Goal: Task Accomplishment & Management: Use online tool/utility

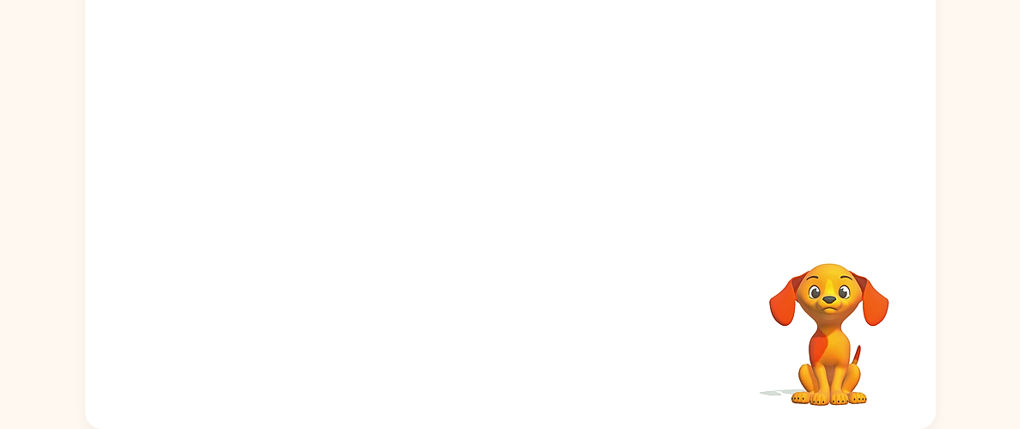
scroll to position [142, 0]
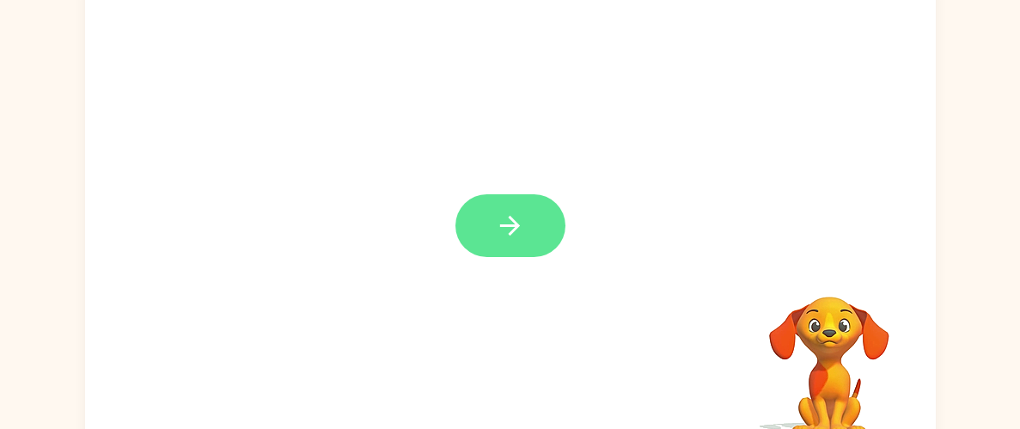
click at [520, 214] on icon "button" at bounding box center [510, 226] width 30 height 30
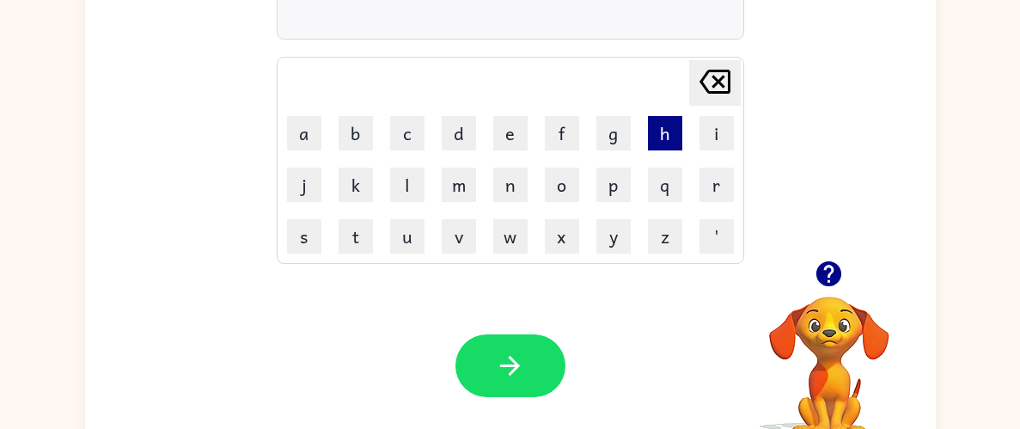
click at [658, 138] on button "h" at bounding box center [665, 133] width 34 height 34
click at [513, 132] on button "e" at bounding box center [510, 133] width 34 height 34
click at [515, 175] on button "n" at bounding box center [510, 185] width 34 height 34
click at [458, 138] on button "d" at bounding box center [459, 133] width 34 height 34
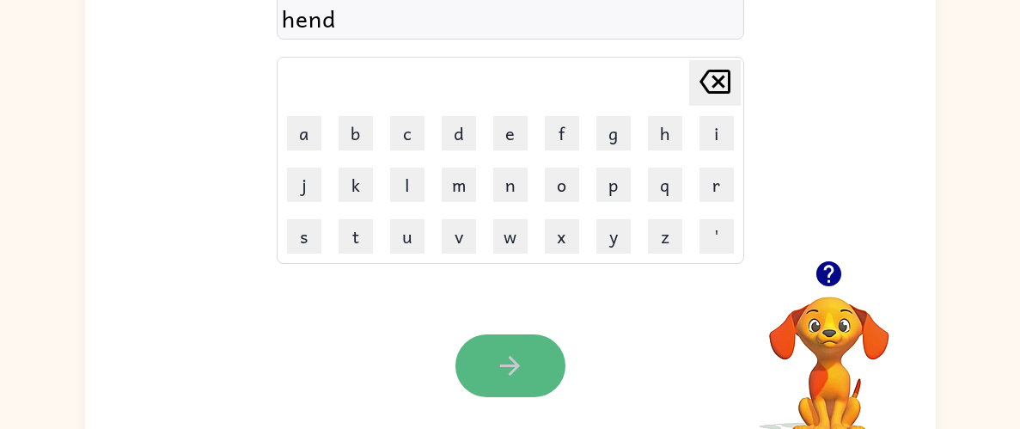
click at [499, 352] on icon "button" at bounding box center [510, 366] width 30 height 30
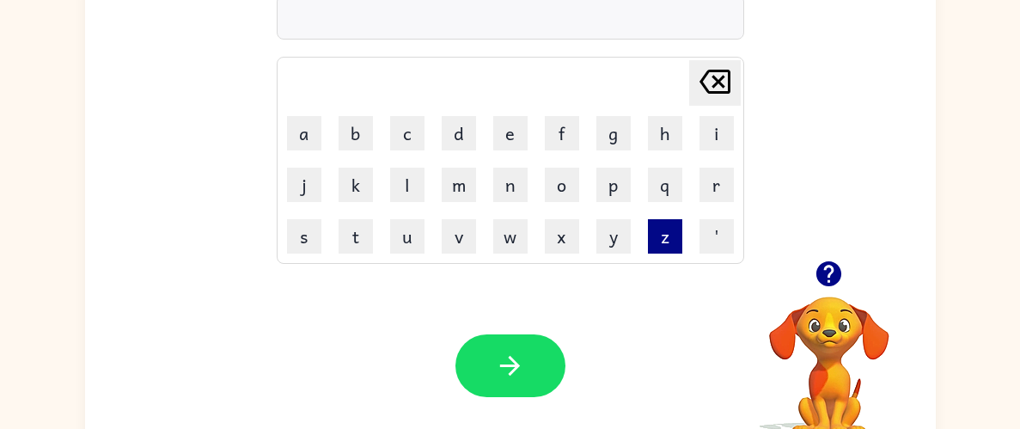
click at [660, 241] on button "z" at bounding box center [665, 236] width 34 height 34
click at [713, 127] on button "i" at bounding box center [717, 133] width 34 height 34
click at [628, 184] on button "p" at bounding box center [614, 185] width 34 height 34
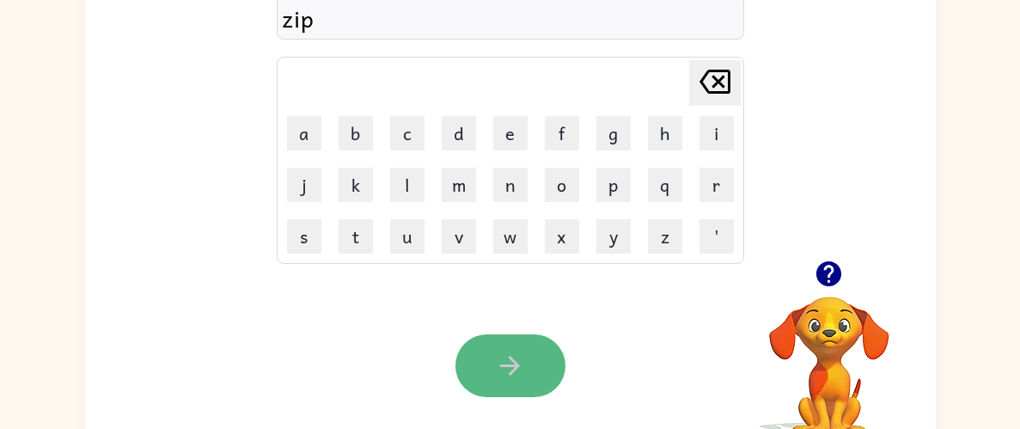
click at [498, 335] on button "button" at bounding box center [511, 365] width 110 height 63
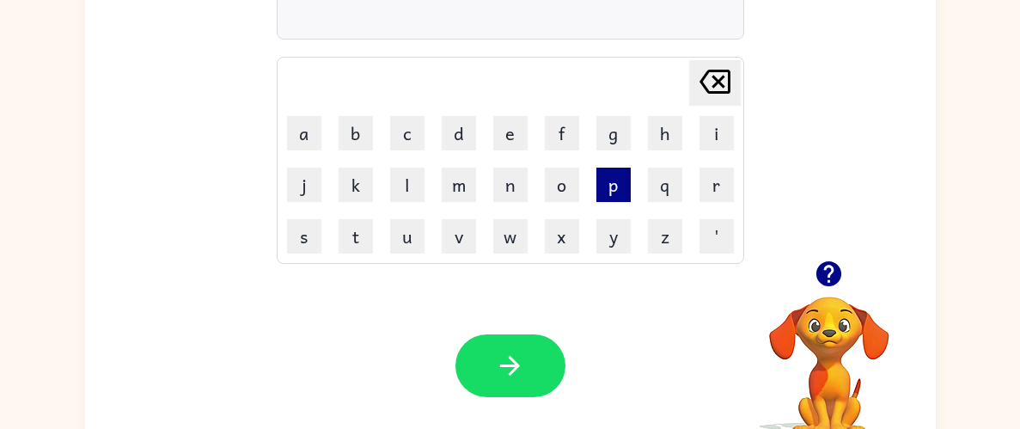
click at [625, 193] on button "p" at bounding box center [614, 185] width 34 height 34
click at [303, 133] on button "a" at bounding box center [304, 133] width 34 height 34
click at [808, 260] on div at bounding box center [830, 274] width 172 height 44
click at [827, 268] on icon "button" at bounding box center [829, 274] width 30 height 30
click at [814, 275] on icon "button" at bounding box center [829, 274] width 30 height 30
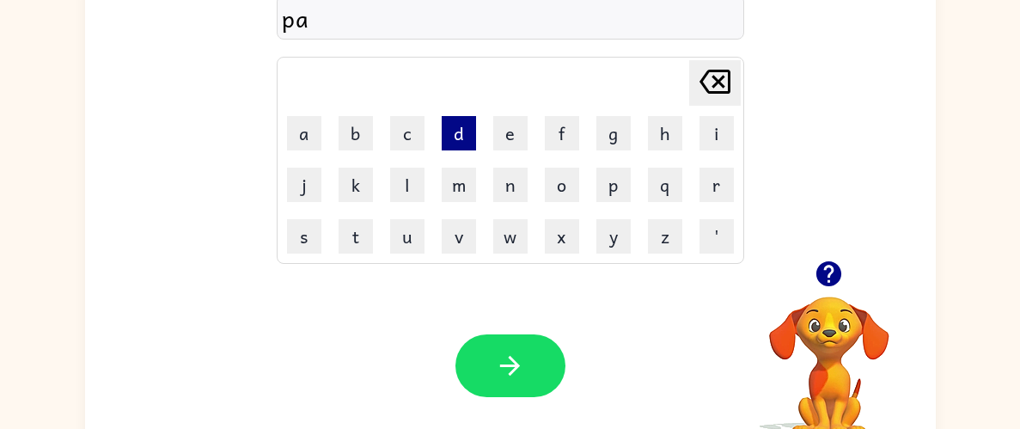
click at [465, 139] on button "d" at bounding box center [459, 133] width 34 height 34
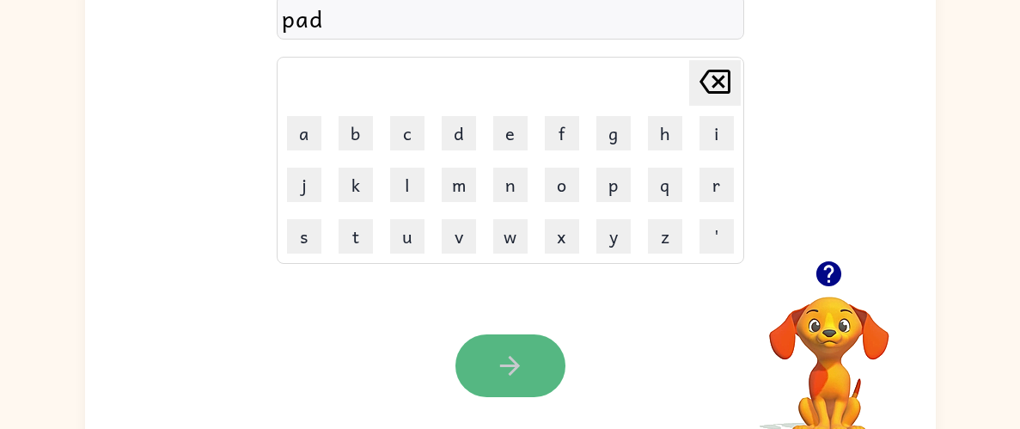
click at [530, 345] on button "button" at bounding box center [511, 365] width 110 height 63
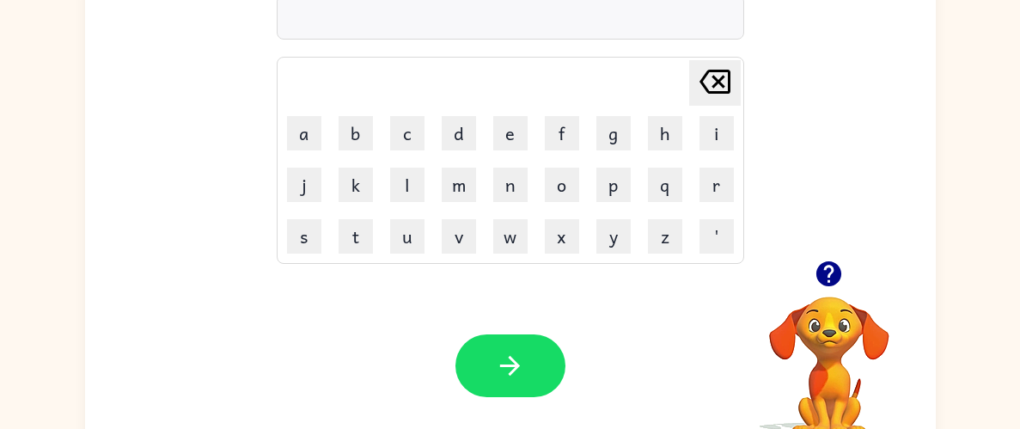
click at [830, 269] on icon "button" at bounding box center [829, 273] width 25 height 25
click at [597, 186] on button "p" at bounding box center [614, 185] width 34 height 34
click at [293, 129] on button "a" at bounding box center [304, 133] width 34 height 34
click at [410, 189] on button "l" at bounding box center [407, 185] width 34 height 34
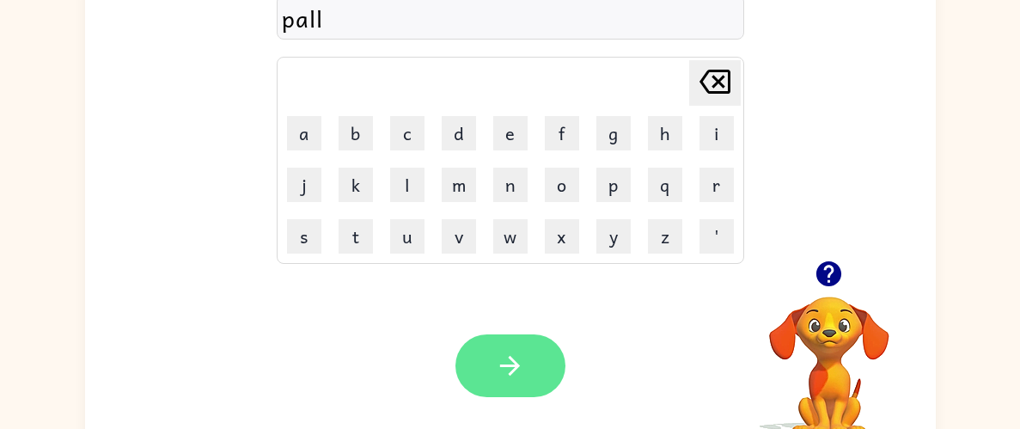
click at [542, 357] on button "button" at bounding box center [511, 365] width 110 height 63
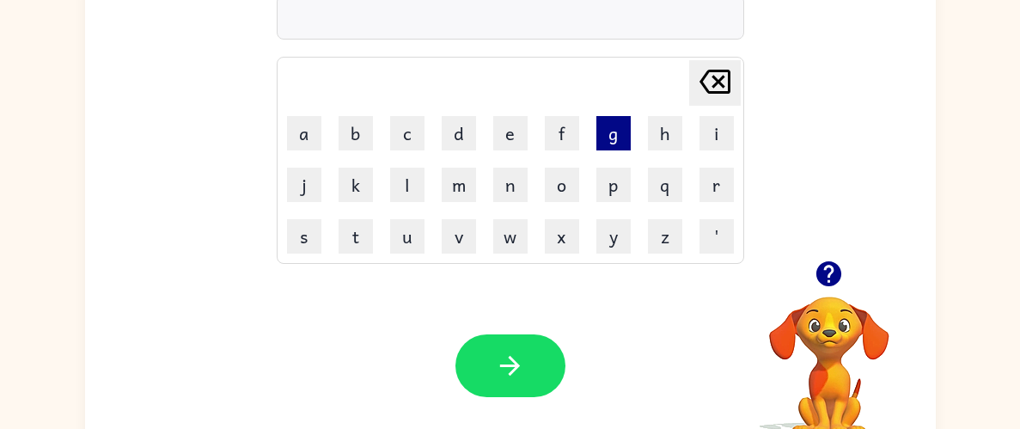
click at [612, 140] on button "g" at bounding box center [614, 133] width 34 height 34
click at [550, 187] on button "o" at bounding box center [562, 185] width 34 height 34
click at [368, 230] on button "t" at bounding box center [356, 236] width 34 height 34
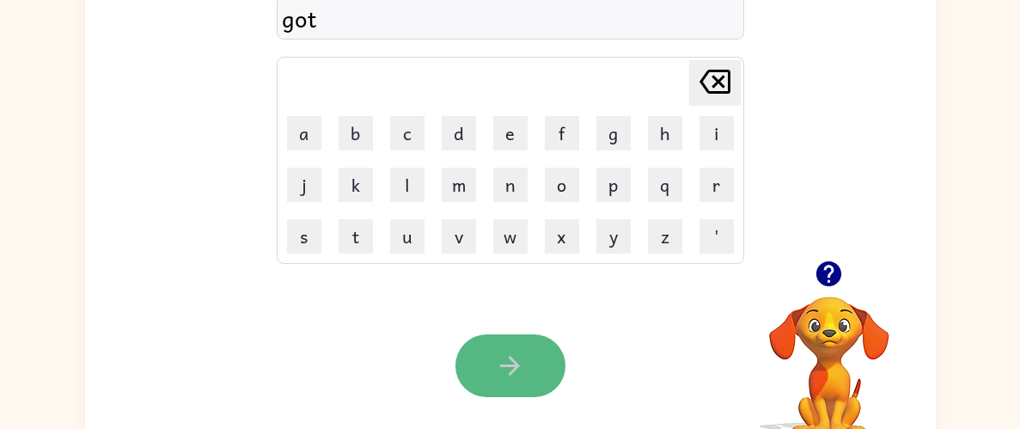
click at [510, 338] on button "button" at bounding box center [511, 365] width 110 height 63
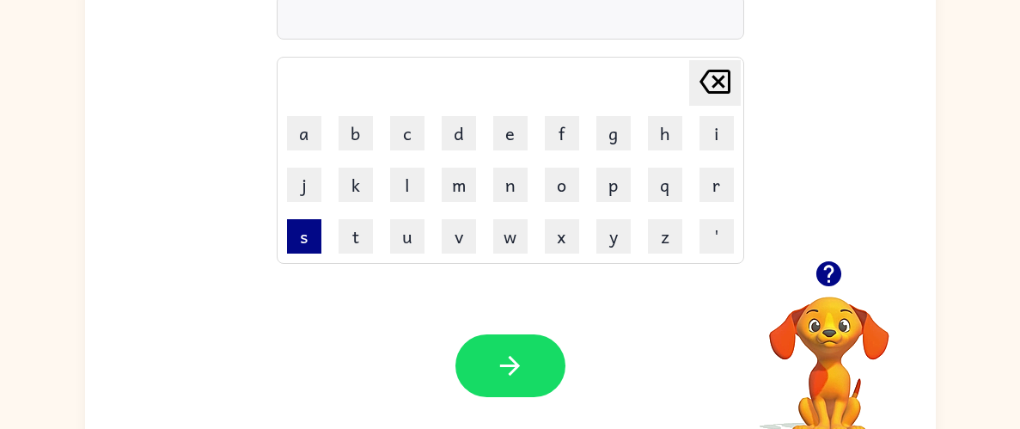
click at [319, 232] on button "s" at bounding box center [304, 236] width 34 height 34
click at [609, 186] on button "p" at bounding box center [614, 185] width 34 height 34
click at [562, 185] on button "o" at bounding box center [562, 185] width 34 height 34
click at [351, 236] on button "t" at bounding box center [356, 236] width 34 height 34
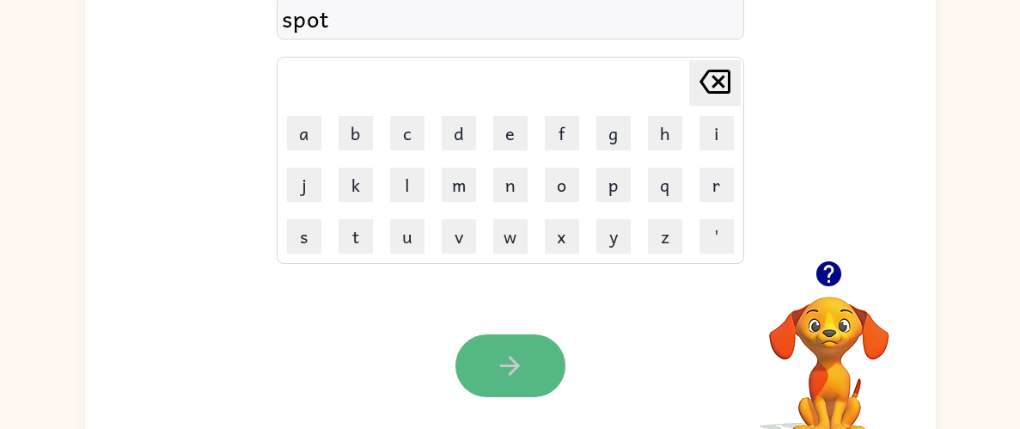
click at [538, 347] on button "button" at bounding box center [511, 365] width 110 height 63
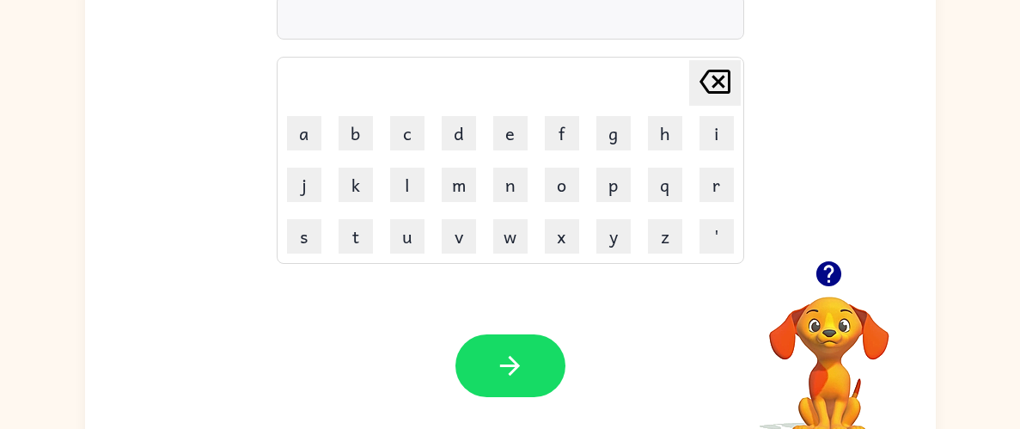
click at [836, 278] on icon "button" at bounding box center [829, 273] width 25 height 25
click at [553, 132] on button "f" at bounding box center [562, 133] width 34 height 34
click at [839, 269] on icon "button" at bounding box center [829, 273] width 25 height 25
click at [289, 130] on button "a" at bounding box center [304, 133] width 34 height 34
click at [311, 230] on button "s" at bounding box center [304, 236] width 34 height 34
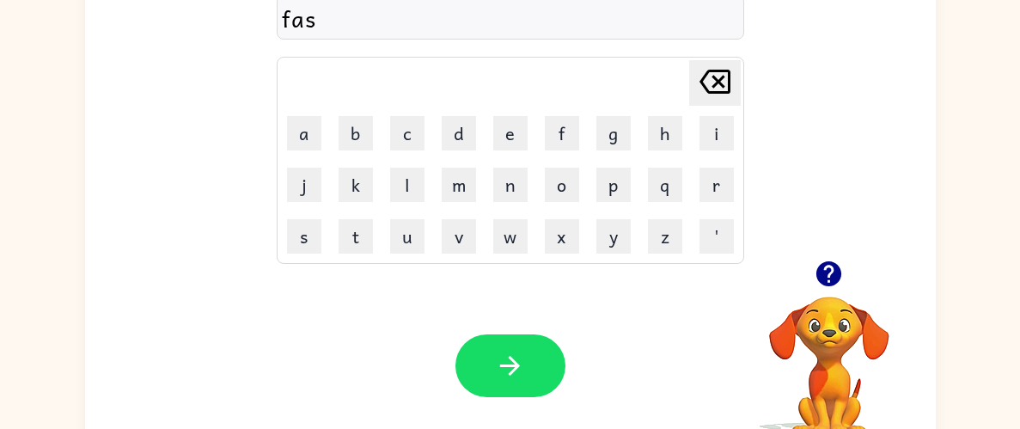
click at [336, 237] on td "t" at bounding box center [356, 236] width 50 height 50
click at [348, 242] on button "t" at bounding box center [356, 236] width 34 height 34
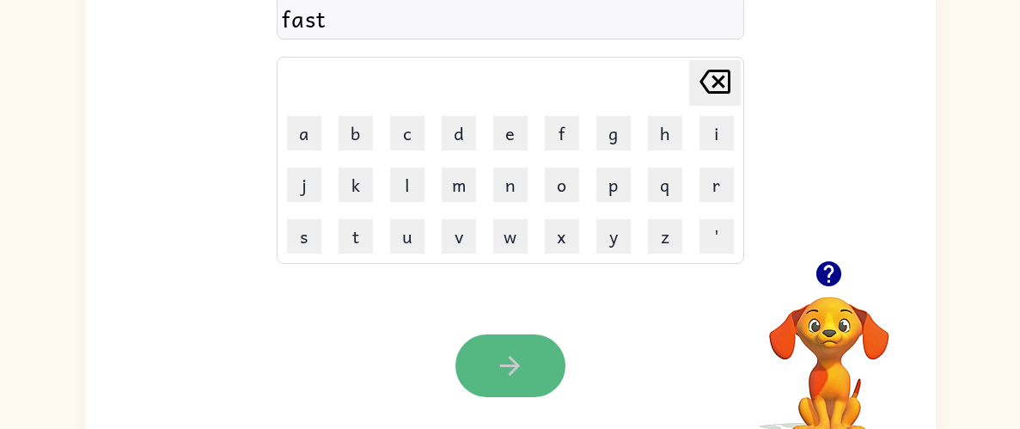
click at [498, 347] on button "button" at bounding box center [511, 365] width 110 height 63
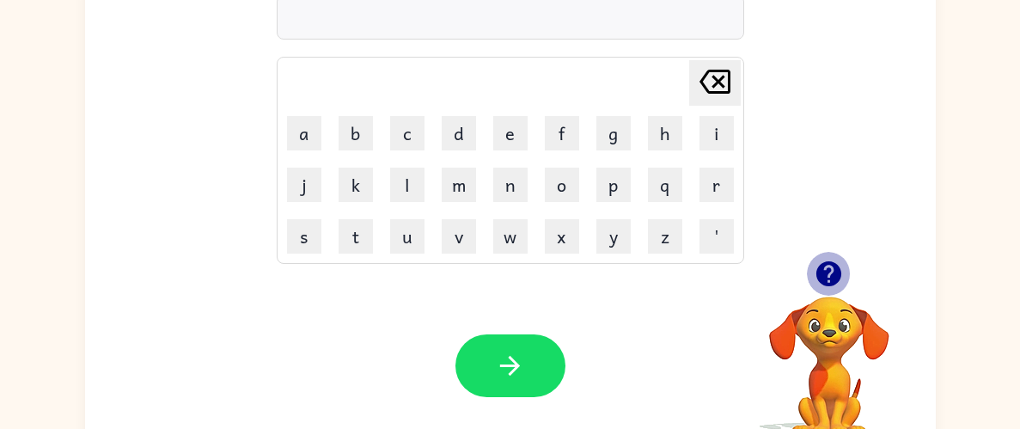
click at [831, 279] on icon "button" at bounding box center [829, 273] width 25 height 25
click at [321, 229] on button "s" at bounding box center [304, 236] width 34 height 34
click at [817, 275] on icon "button" at bounding box center [829, 273] width 25 height 25
click at [520, 224] on button "w" at bounding box center [510, 236] width 34 height 34
click at [703, 142] on button "i" at bounding box center [717, 133] width 34 height 34
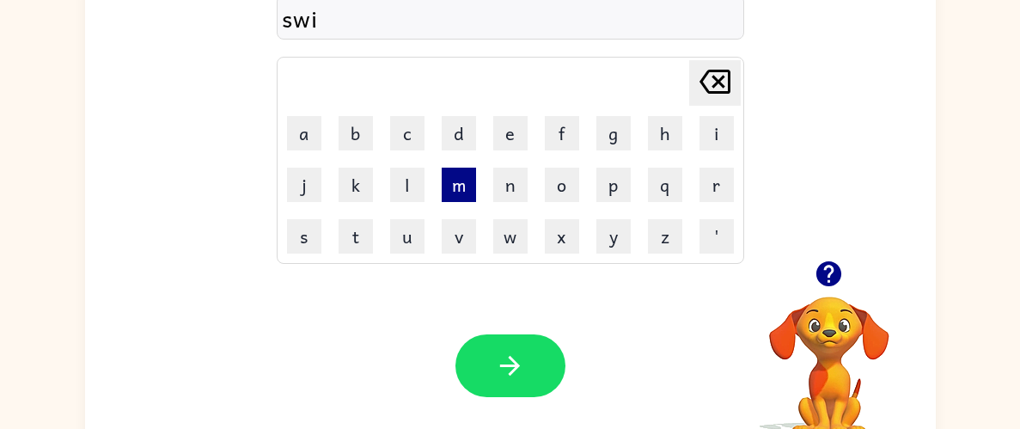
click at [463, 201] on button "m" at bounding box center [459, 185] width 34 height 34
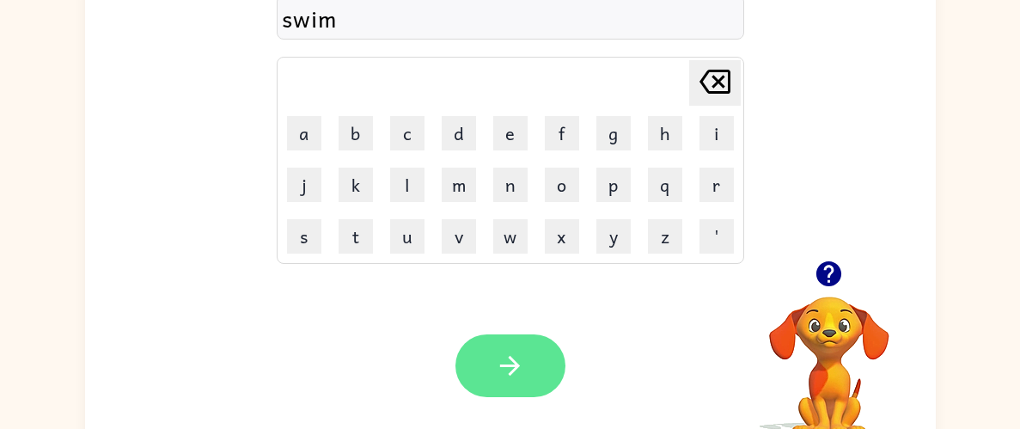
click at [476, 349] on button "button" at bounding box center [511, 365] width 110 height 63
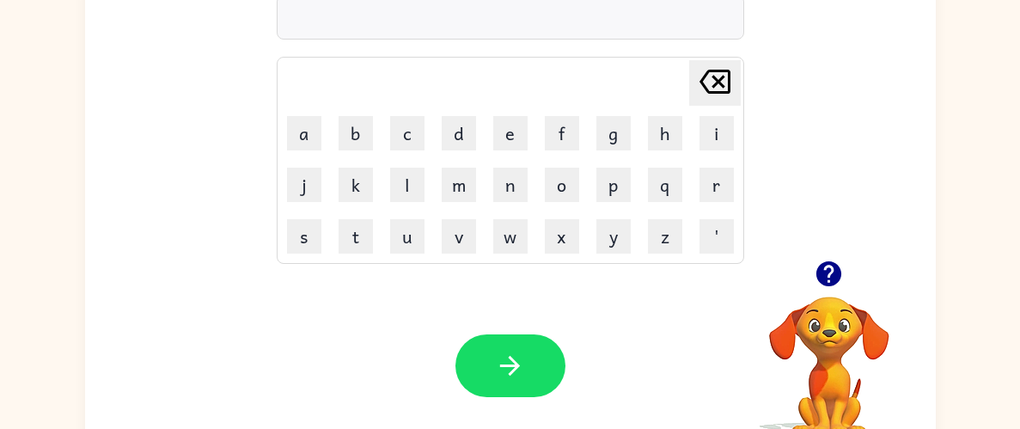
click at [829, 286] on icon "button" at bounding box center [829, 273] width 25 height 25
click at [650, 136] on button "h" at bounding box center [665, 133] width 34 height 34
click at [564, 186] on button "o" at bounding box center [562, 185] width 34 height 34
click at [608, 125] on button "g" at bounding box center [614, 133] width 34 height 34
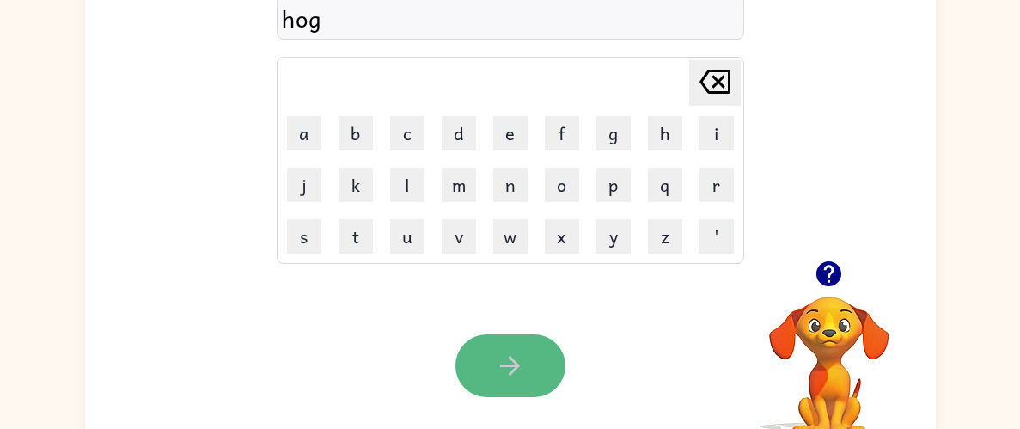
click at [536, 357] on button "button" at bounding box center [511, 365] width 110 height 63
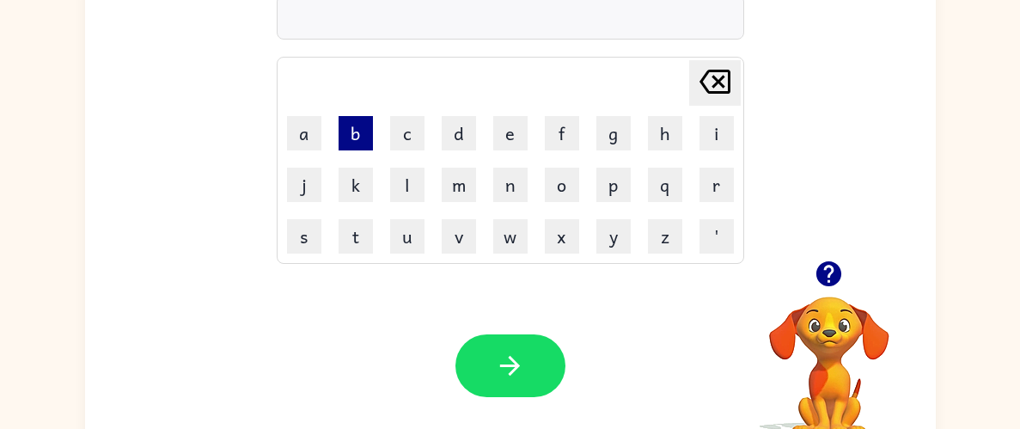
click at [344, 140] on button "b" at bounding box center [356, 133] width 34 height 34
click at [507, 142] on button "e" at bounding box center [510, 133] width 34 height 34
click at [454, 140] on button "d" at bounding box center [459, 133] width 34 height 34
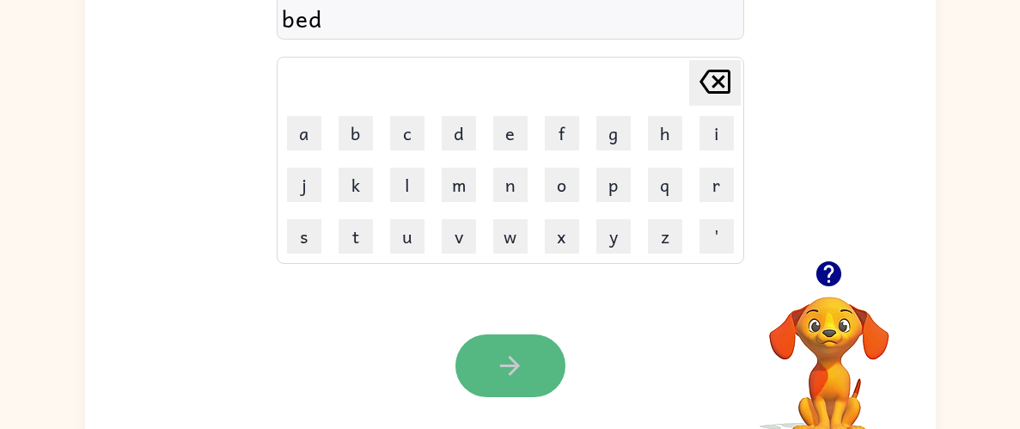
click at [530, 340] on button "button" at bounding box center [511, 365] width 110 height 63
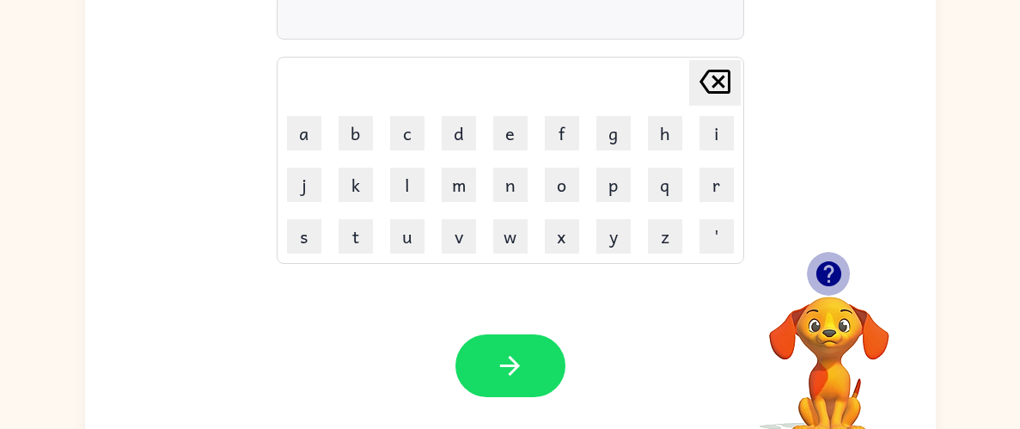
click at [843, 269] on icon "button" at bounding box center [829, 274] width 30 height 30
click at [299, 236] on button "s" at bounding box center [304, 236] width 34 height 34
click at [707, 122] on button "i" at bounding box center [717, 133] width 34 height 34
click at [332, 241] on td "t" at bounding box center [356, 236] width 50 height 50
click at [351, 240] on button "t" at bounding box center [356, 236] width 34 height 34
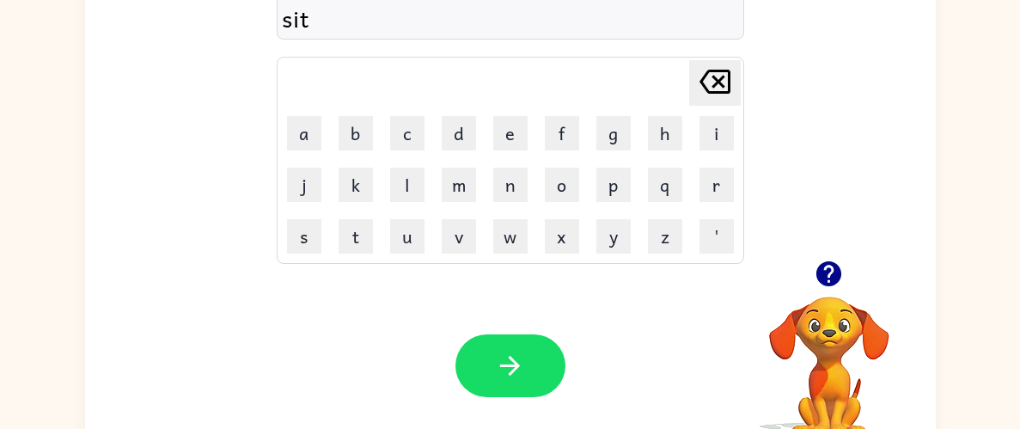
click at [831, 267] on icon "button" at bounding box center [829, 274] width 30 height 30
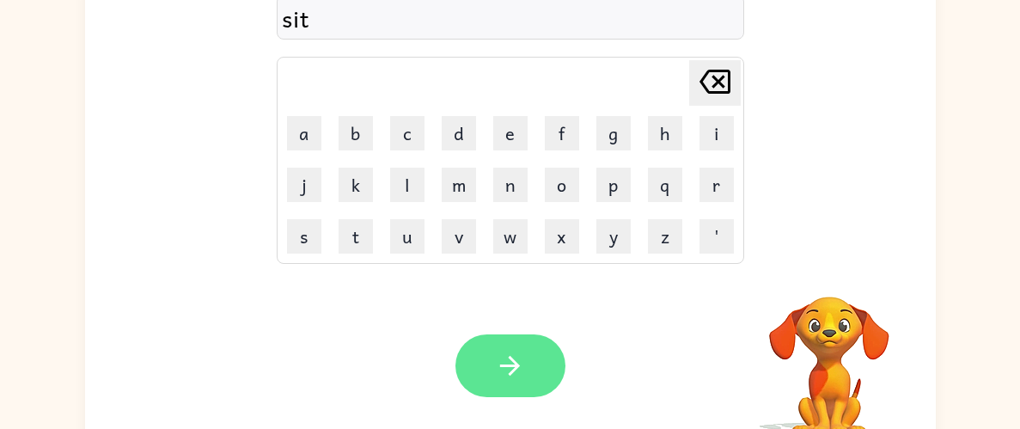
click at [534, 372] on button "button" at bounding box center [511, 365] width 110 height 63
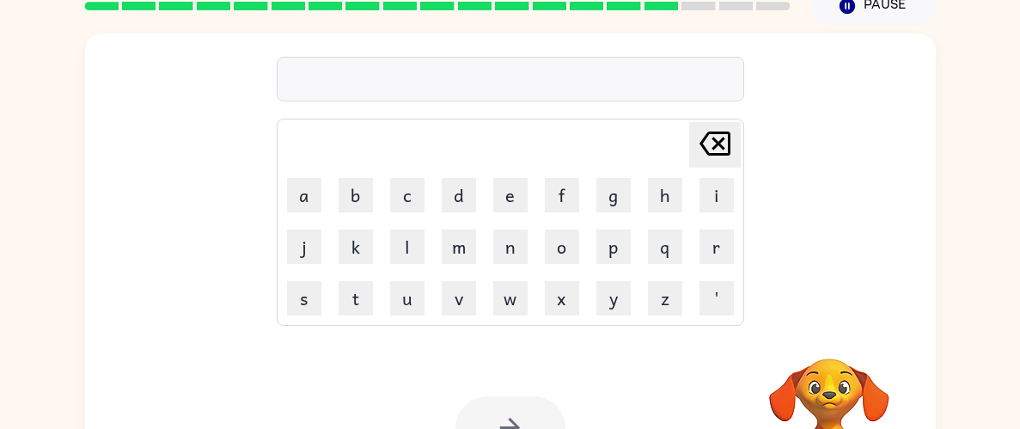
scroll to position [176, 0]
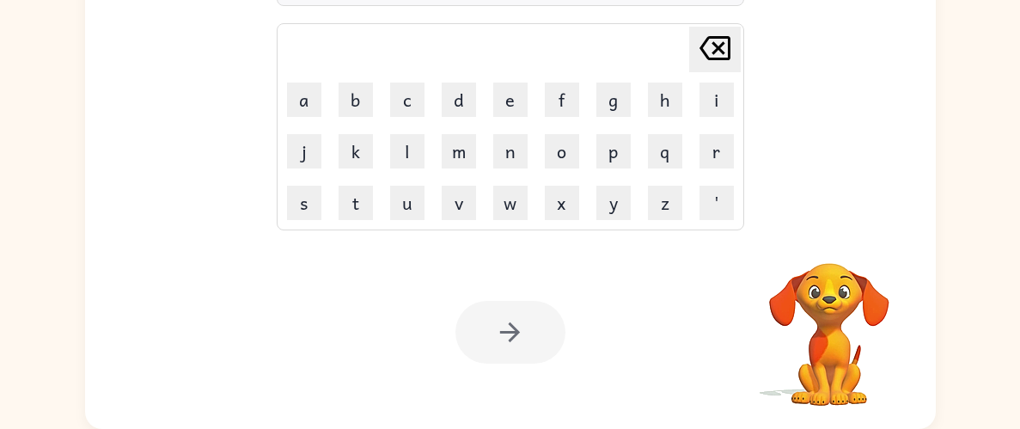
click at [819, 255] on video "Your browser must support playing .mp4 files to use Literably. Please try using…" at bounding box center [830, 322] width 172 height 172
click at [820, 251] on video "Your browser must support playing .mp4 files to use Literably. Please try using…" at bounding box center [830, 322] width 172 height 172
click at [823, 236] on video "Your browser must support playing .mp4 files to use Literably. Please try using…" at bounding box center [830, 322] width 172 height 172
click at [568, 136] on button "o" at bounding box center [562, 151] width 34 height 34
click at [478, 136] on td "m" at bounding box center [459, 151] width 50 height 50
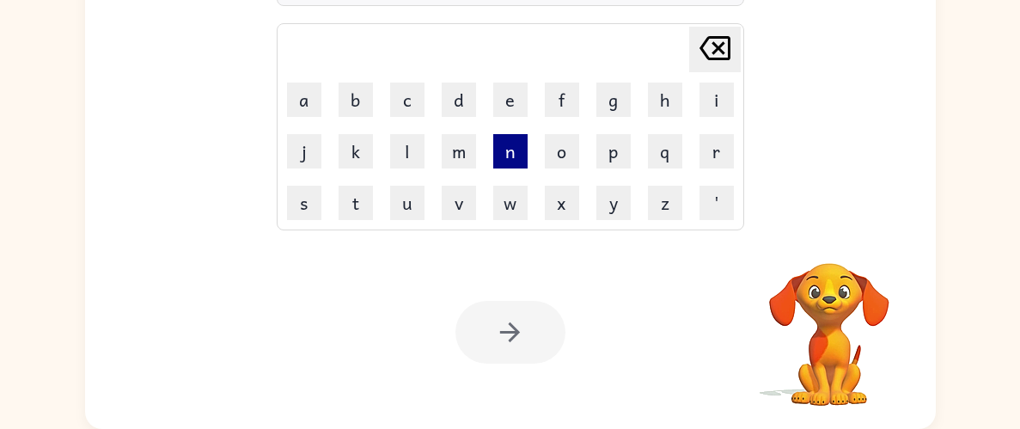
click at [524, 146] on button "n" at bounding box center [510, 151] width 34 height 34
click at [589, 149] on td "p" at bounding box center [614, 151] width 50 height 50
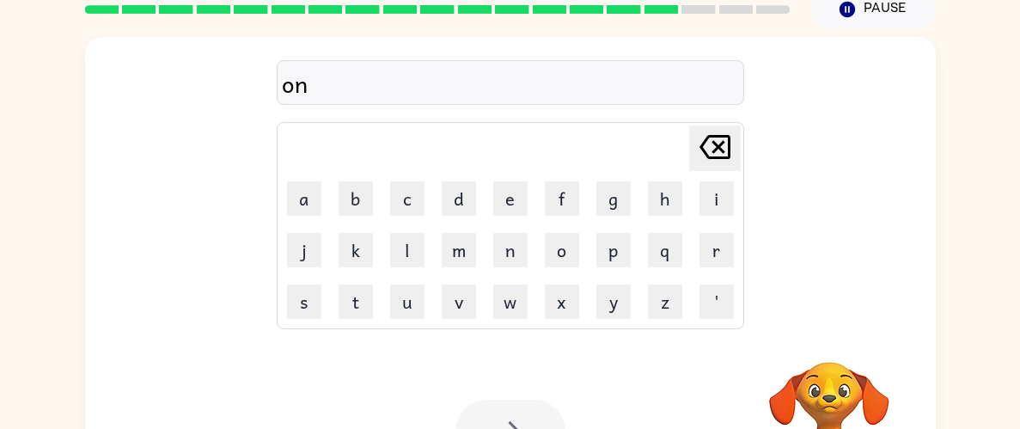
scroll to position [73, 0]
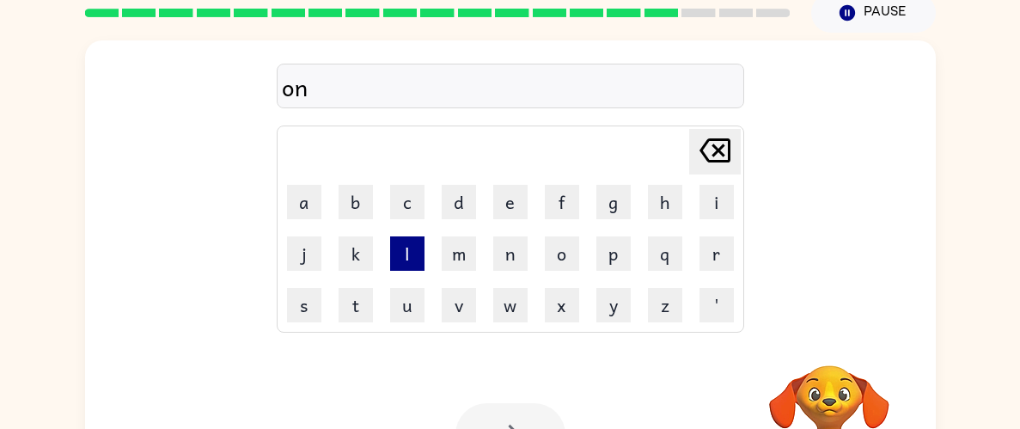
click at [410, 236] on button "l" at bounding box center [407, 253] width 34 height 34
click at [528, 262] on td "n" at bounding box center [511, 254] width 50 height 50
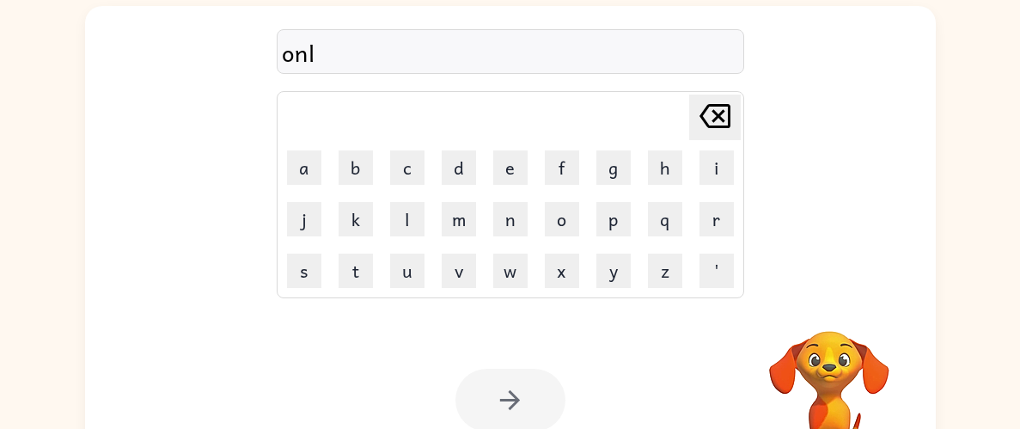
click at [531, 387] on div at bounding box center [511, 400] width 110 height 63
click at [499, 242] on td "n" at bounding box center [511, 219] width 50 height 50
click at [474, 242] on td "m" at bounding box center [459, 219] width 50 height 50
click at [514, 287] on button "w" at bounding box center [510, 271] width 34 height 34
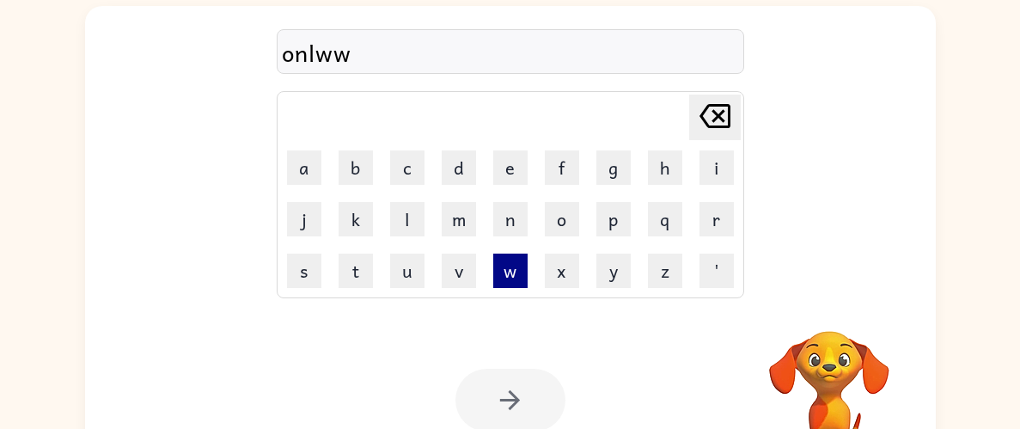
click at [514, 287] on button "w" at bounding box center [510, 271] width 34 height 34
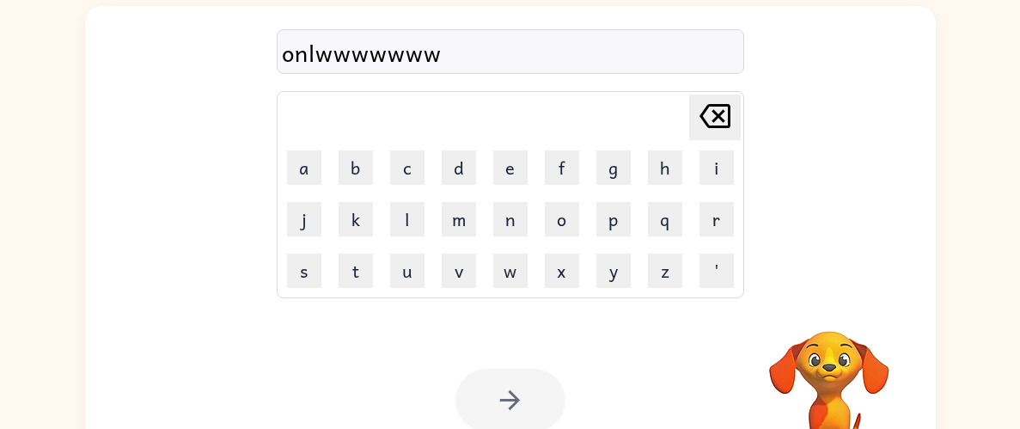
click at [524, 299] on div "onlwwwwwww Delete Delete last character input a b c d e f g h i j k l m n o p q…" at bounding box center [510, 251] width 851 height 491
click at [499, 259] on button "w" at bounding box center [510, 271] width 34 height 34
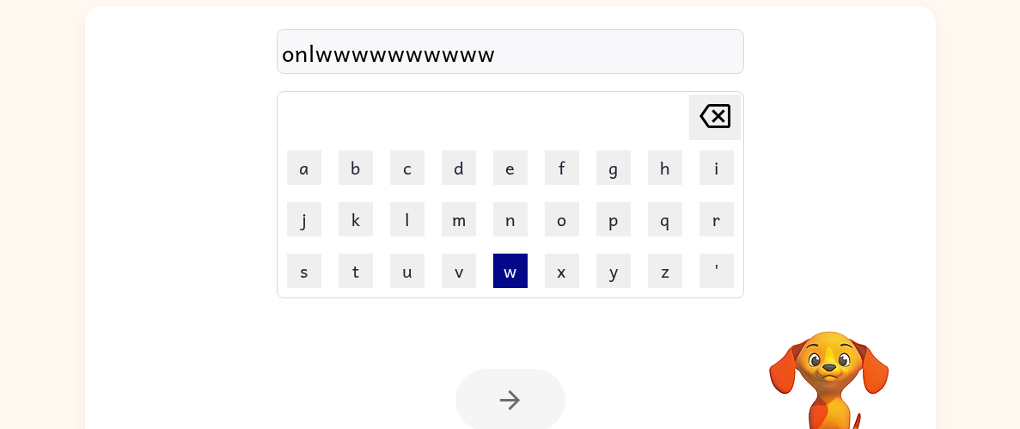
click at [499, 259] on button "w" at bounding box center [510, 271] width 34 height 34
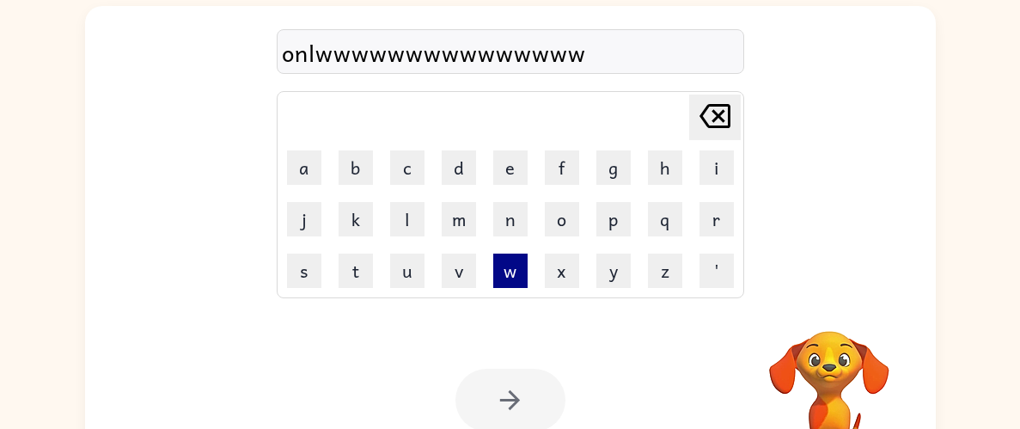
click at [499, 259] on button "w" at bounding box center [510, 271] width 34 height 34
click at [714, 100] on icon "[PERSON_NAME] last character input" at bounding box center [715, 115] width 41 height 41
drag, startPoint x: 714, startPoint y: 100, endPoint x: 710, endPoint y: 108, distance: 9.6
click at [710, 108] on icon "[PERSON_NAME] last character input" at bounding box center [715, 115] width 41 height 41
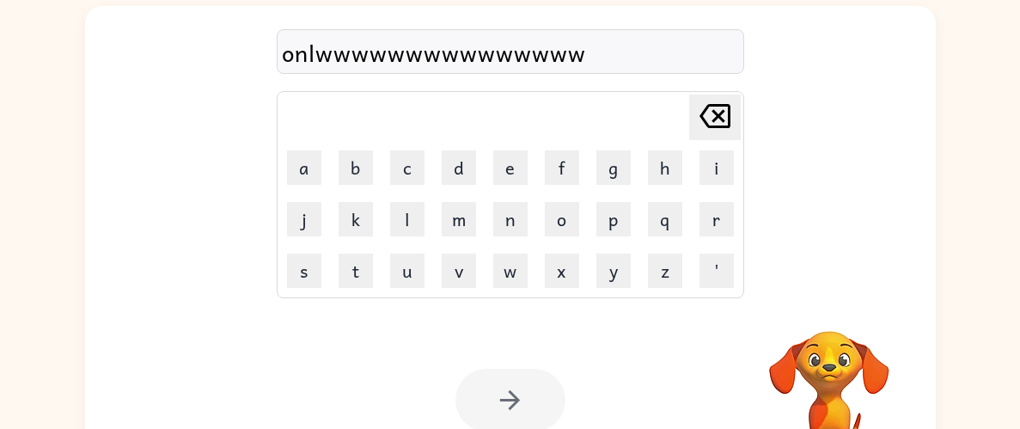
click at [710, 108] on icon "[PERSON_NAME] last character input" at bounding box center [715, 115] width 41 height 41
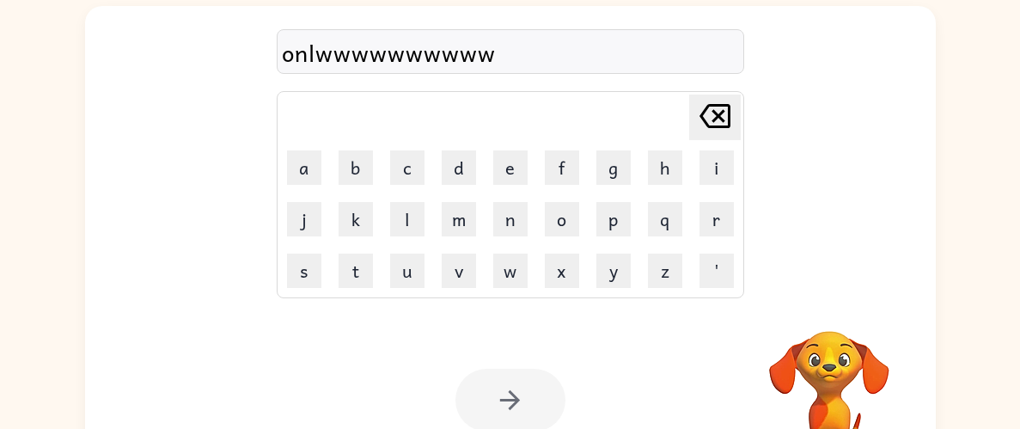
click at [710, 108] on icon "[PERSON_NAME] last character input" at bounding box center [715, 115] width 41 height 41
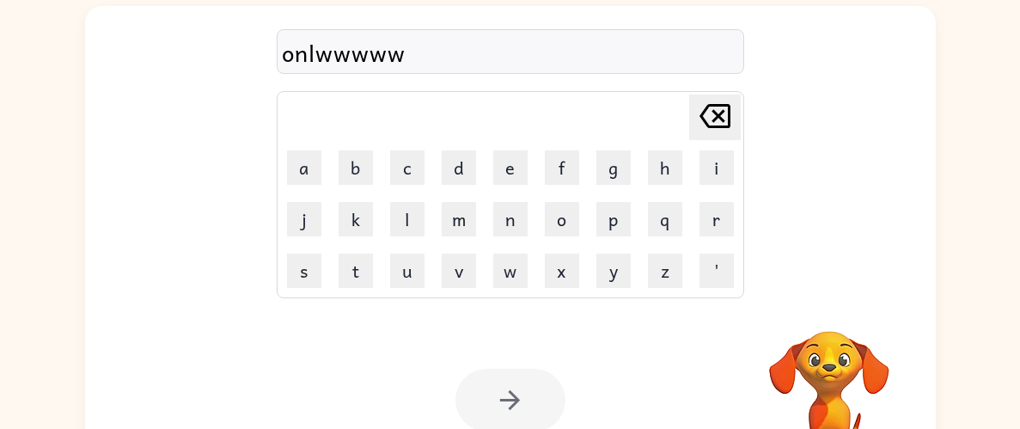
click at [710, 108] on icon "[PERSON_NAME] last character input" at bounding box center [715, 115] width 41 height 41
click at [713, 105] on icon at bounding box center [715, 116] width 31 height 24
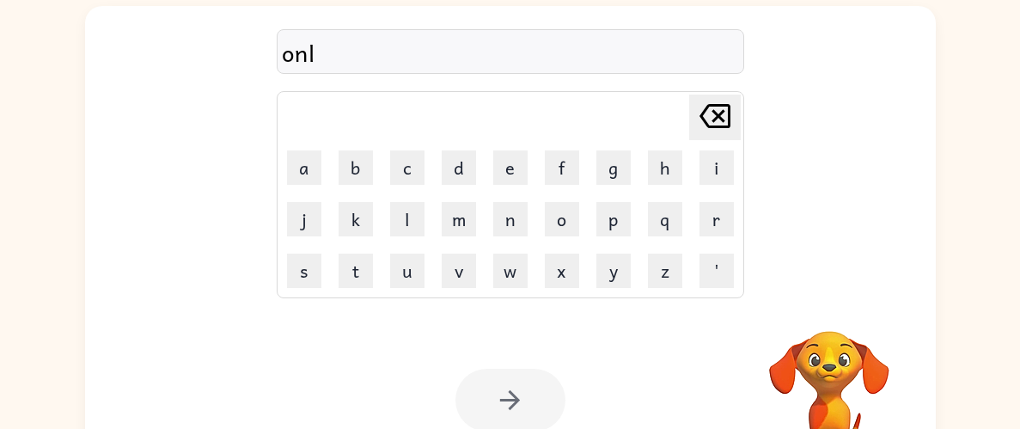
click at [713, 105] on icon at bounding box center [715, 116] width 31 height 24
click at [713, 104] on icon at bounding box center [715, 116] width 31 height 24
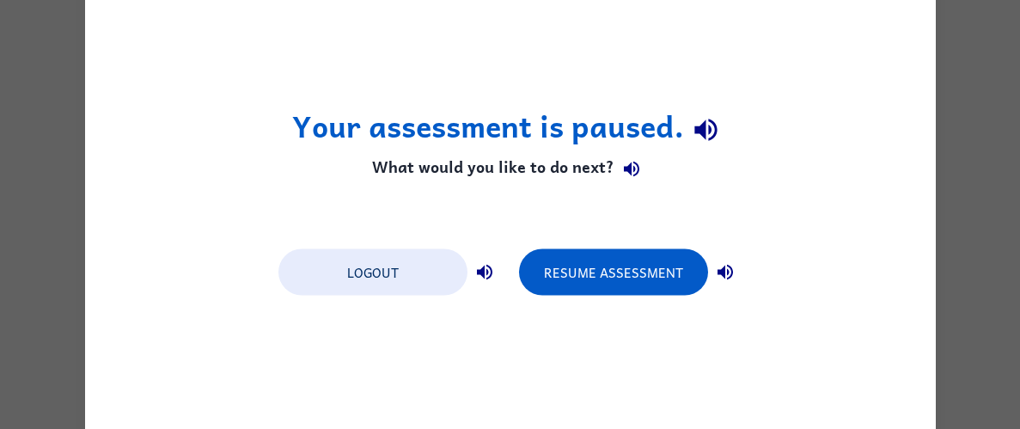
scroll to position [0, 0]
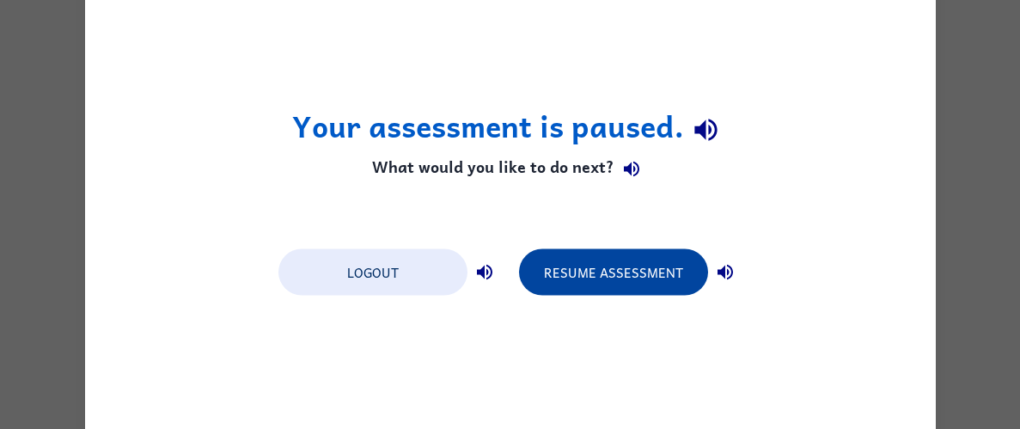
click at [635, 278] on button "Resume Assessment" at bounding box center [613, 271] width 189 height 46
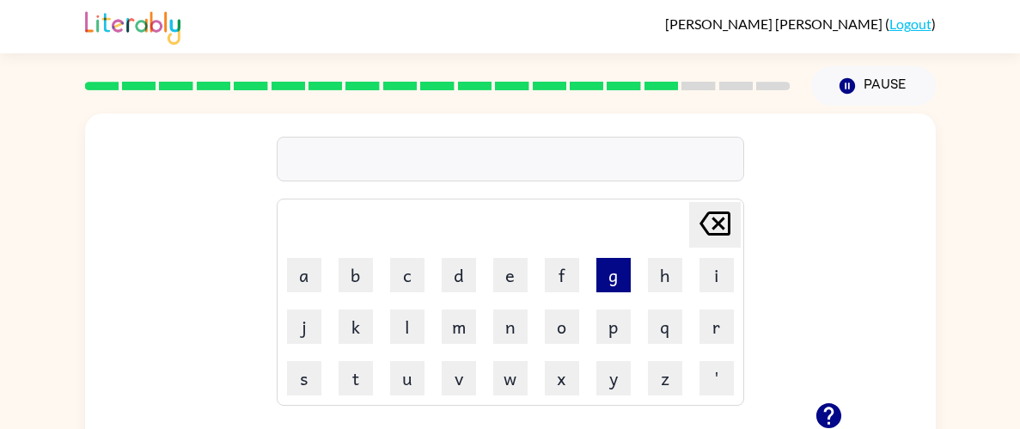
click at [603, 283] on button "g" at bounding box center [614, 275] width 34 height 34
click at [306, 287] on button "a" at bounding box center [304, 275] width 34 height 34
click at [305, 373] on button "s" at bounding box center [304, 378] width 34 height 34
type button "s"
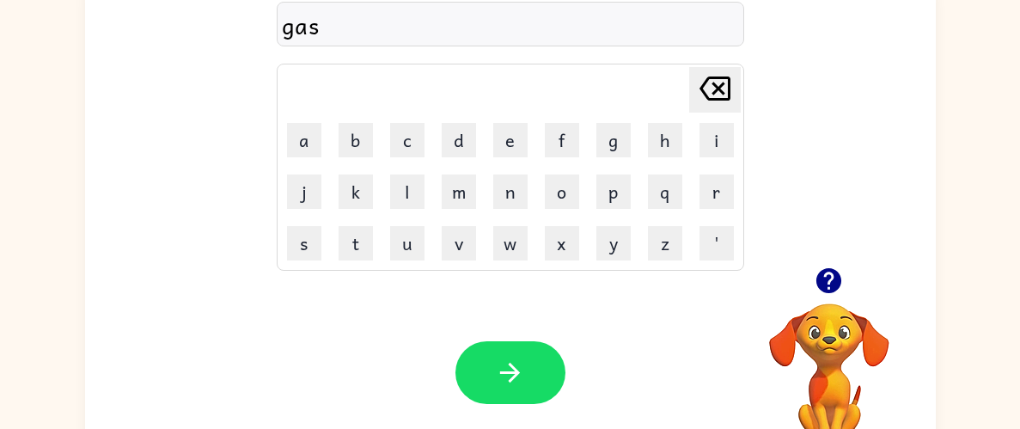
scroll to position [137, 0]
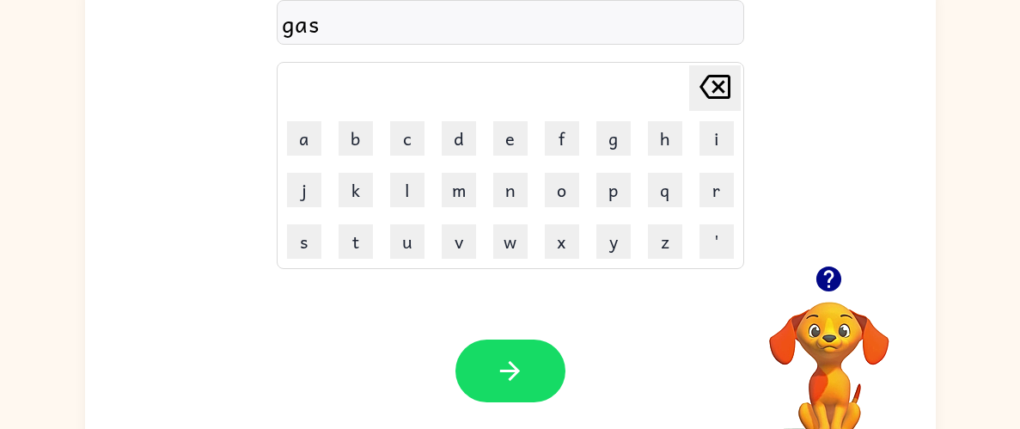
click at [510, 407] on div "Your browser must support playing .mp4 files to use Literably. Please try using…" at bounding box center [510, 370] width 851 height 193
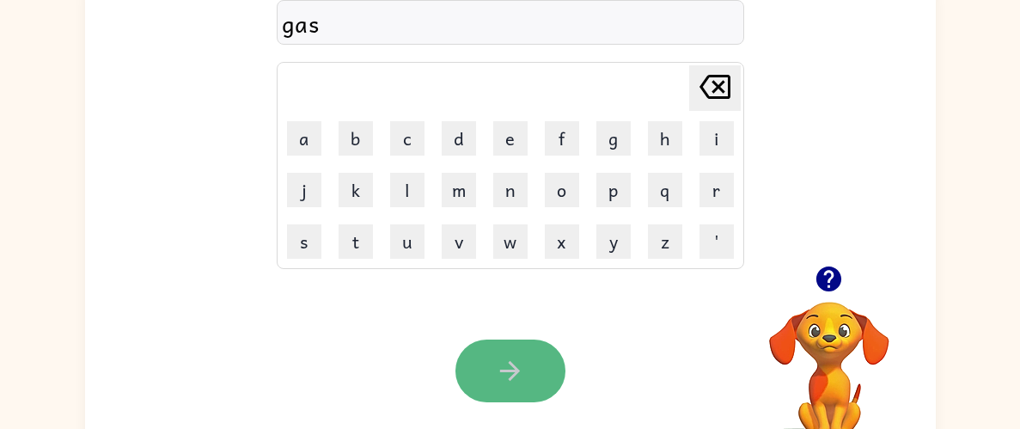
click at [509, 386] on button "button" at bounding box center [511, 371] width 110 height 63
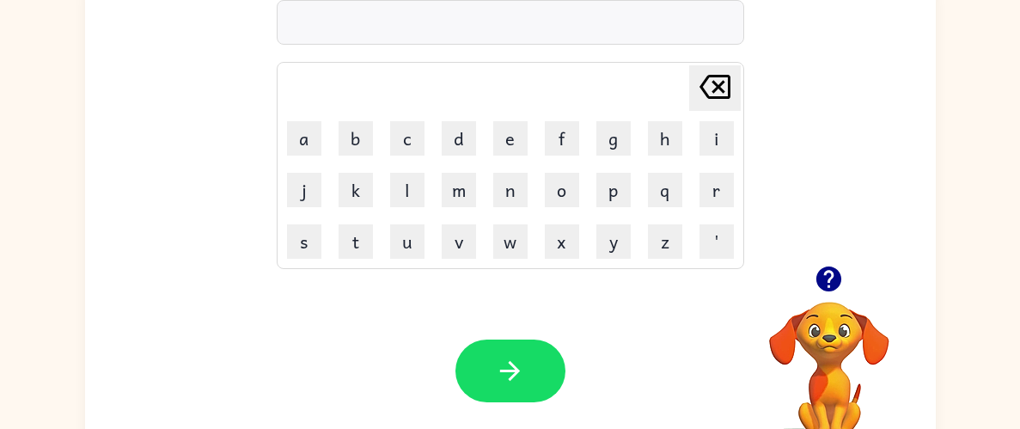
click at [825, 283] on icon "button" at bounding box center [829, 278] width 25 height 25
click at [312, 232] on button "s" at bounding box center [304, 241] width 34 height 34
click at [720, 142] on button "i" at bounding box center [717, 138] width 34 height 34
click at [563, 248] on button "x" at bounding box center [562, 241] width 34 height 34
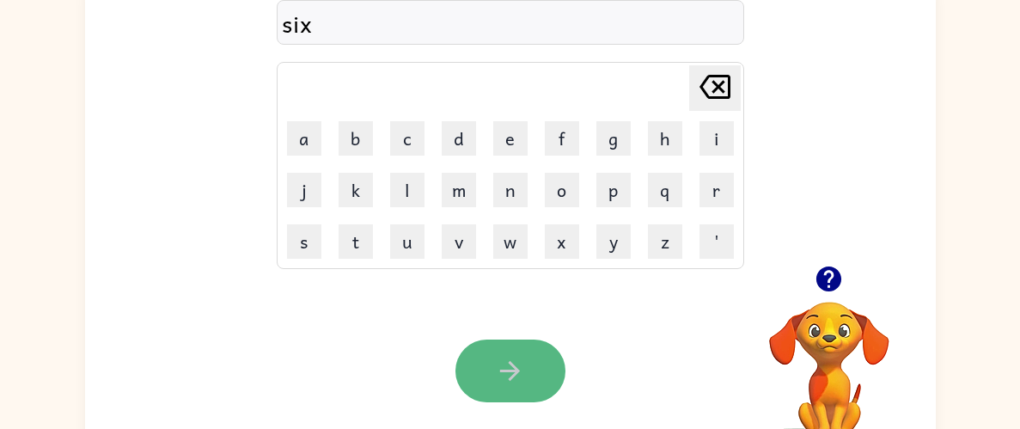
click at [522, 340] on button "button" at bounding box center [511, 371] width 110 height 63
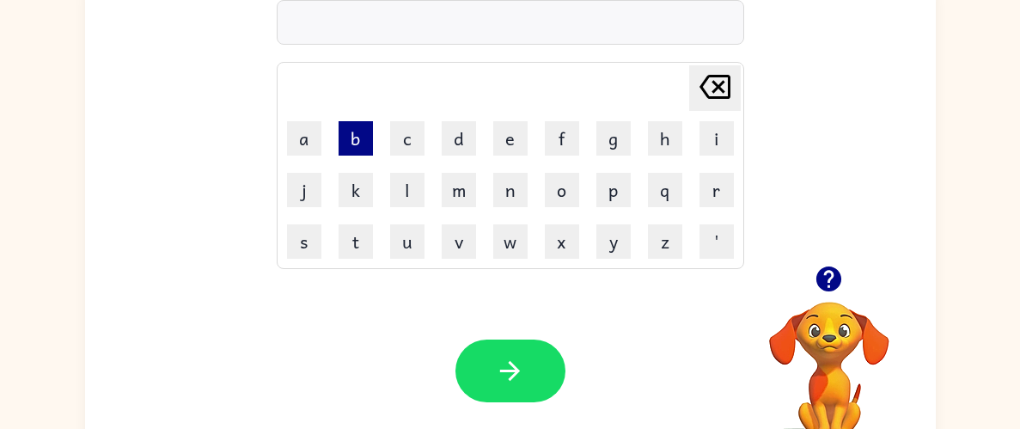
click at [349, 137] on button "b" at bounding box center [356, 138] width 34 height 34
click at [516, 143] on button "e" at bounding box center [510, 138] width 34 height 34
click at [591, 144] on td "g" at bounding box center [614, 138] width 50 height 50
click at [603, 144] on button "g" at bounding box center [614, 138] width 34 height 34
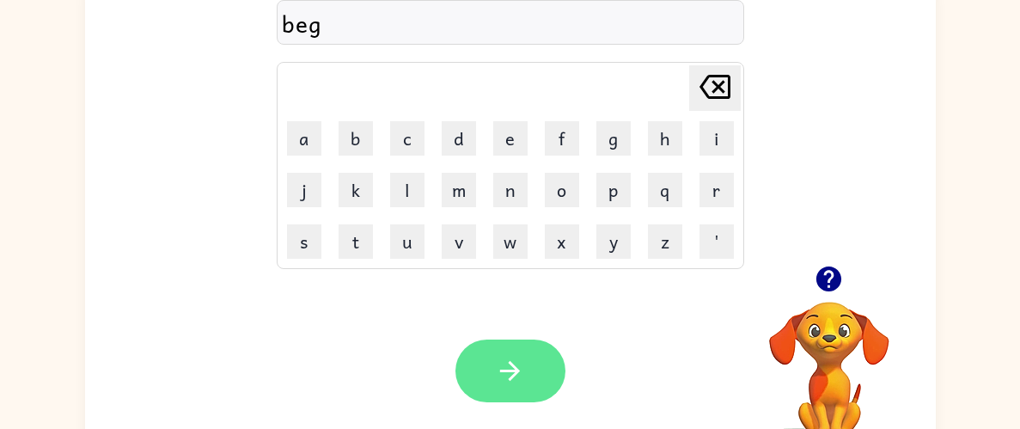
click at [514, 358] on icon "button" at bounding box center [510, 371] width 30 height 30
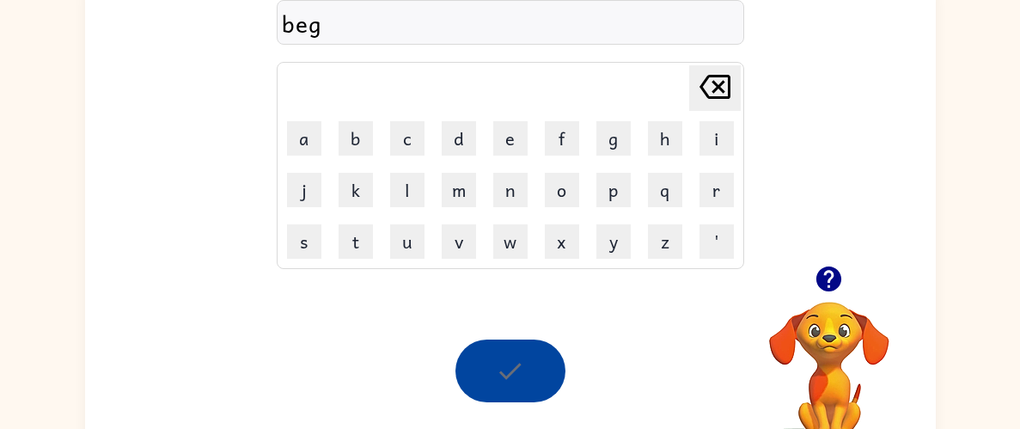
scroll to position [106, 0]
